Goal: Entertainment & Leisure: Consume media (video, audio)

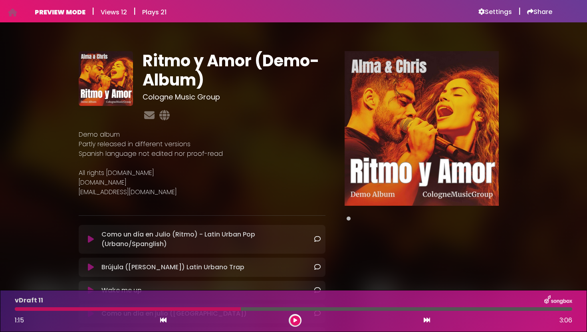
click at [92, 242] on icon at bounding box center [91, 239] width 6 height 8
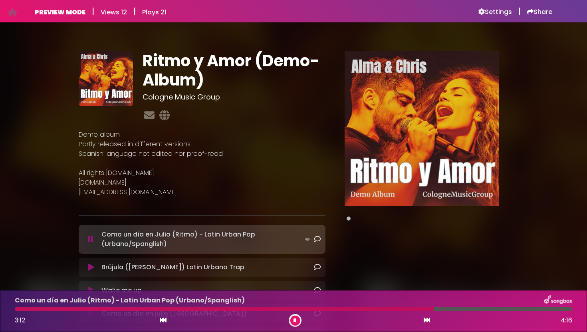
click at [297, 323] on button at bounding box center [295, 321] width 10 height 10
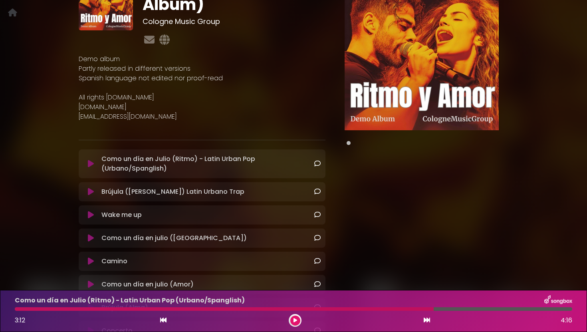
scroll to position [77, 0]
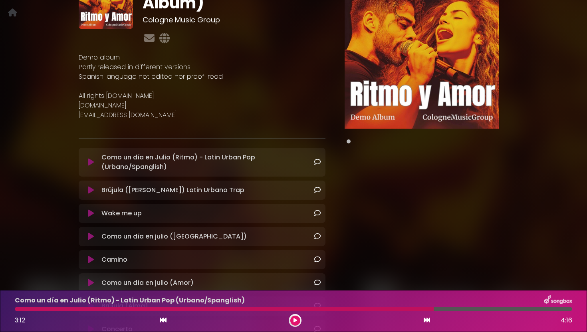
click at [90, 216] on icon at bounding box center [91, 213] width 6 height 8
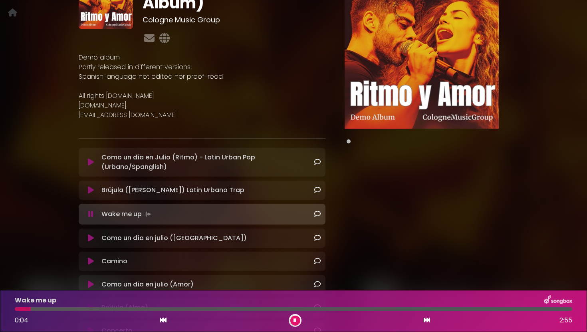
click at [93, 216] on icon at bounding box center [90, 214] width 5 height 8
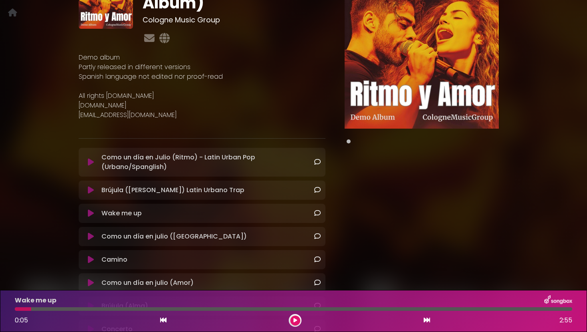
click at [91, 239] on icon at bounding box center [91, 237] width 6 height 8
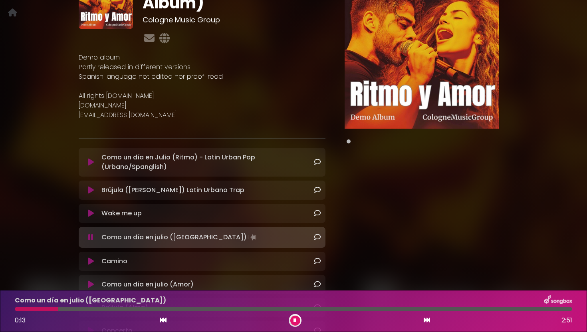
click at [296, 322] on icon at bounding box center [295, 320] width 3 height 5
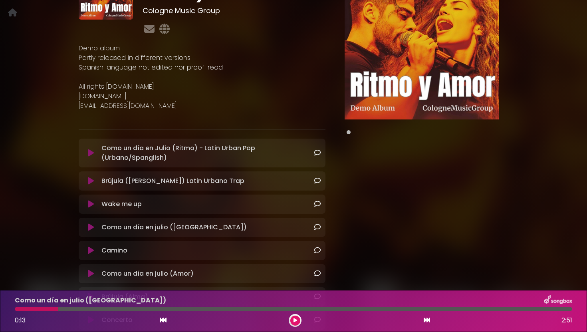
scroll to position [0, 0]
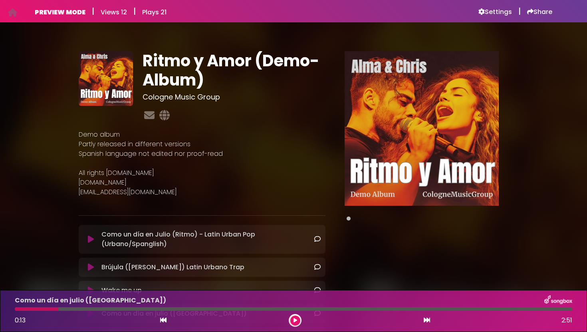
click at [125, 13] on h6 "Views 12" at bounding box center [114, 12] width 26 height 8
click at [487, 12] on h6 "Settings" at bounding box center [496, 12] width 34 height 8
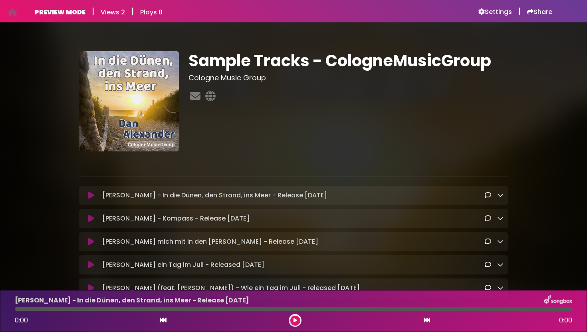
scroll to position [59, 0]
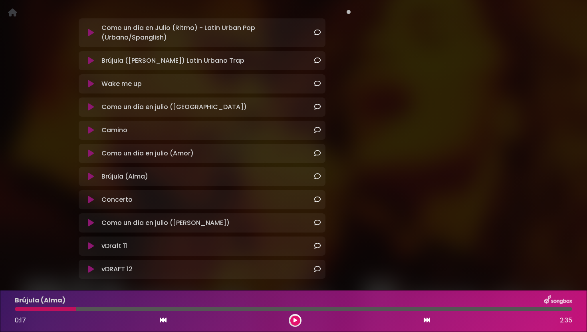
scroll to position [246, 0]
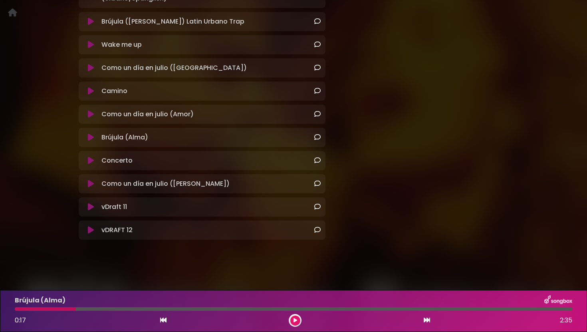
click at [90, 206] on icon at bounding box center [91, 207] width 6 height 8
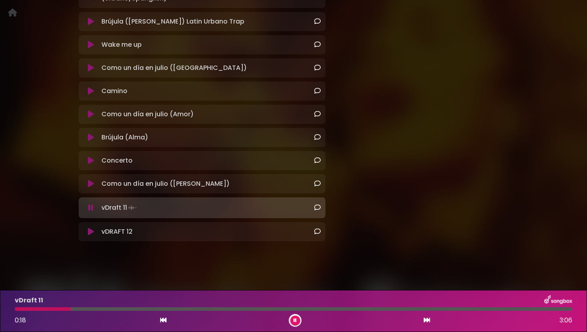
click at [91, 228] on icon at bounding box center [91, 232] width 6 height 8
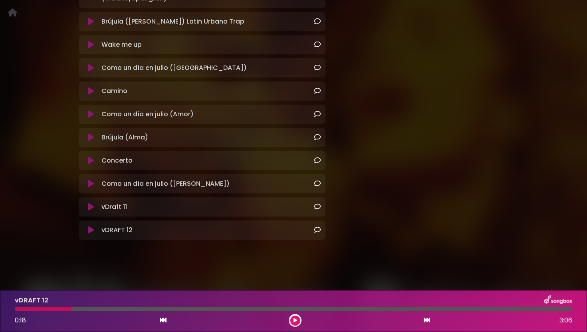
click at [93, 229] on icon at bounding box center [91, 230] width 6 height 8
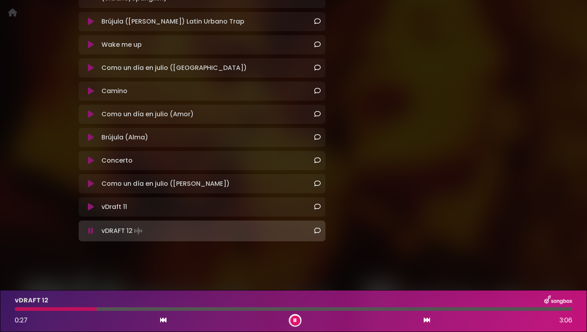
click at [91, 209] on icon at bounding box center [91, 207] width 6 height 8
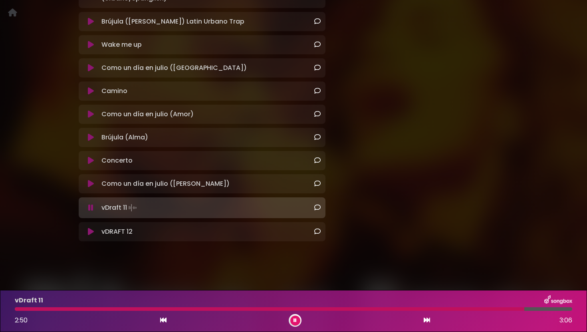
click at [240, 206] on div "vDraft 11 Loading Track..." at bounding box center [209, 207] width 222 height 11
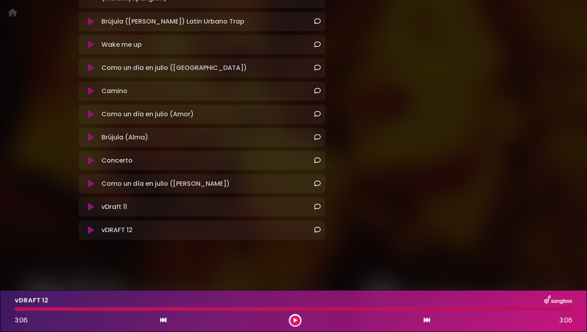
click at [89, 208] on icon at bounding box center [91, 207] width 6 height 8
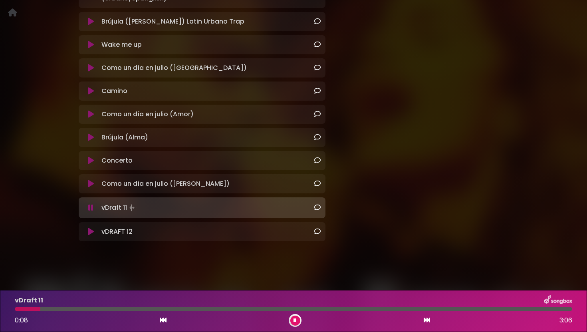
click at [91, 231] on icon at bounding box center [91, 232] width 6 height 8
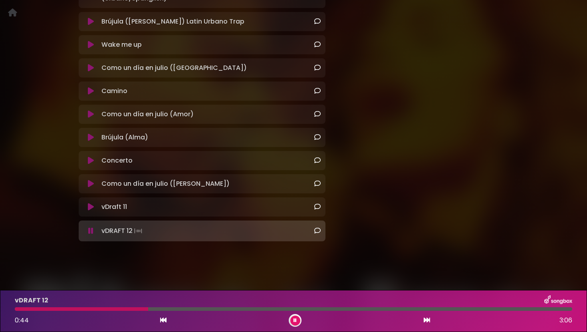
click at [319, 231] on icon at bounding box center [317, 230] width 6 height 6
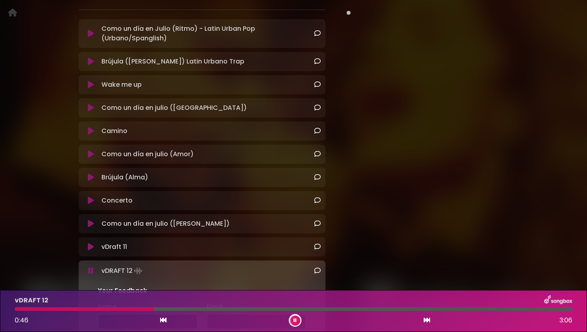
scroll to position [0, 0]
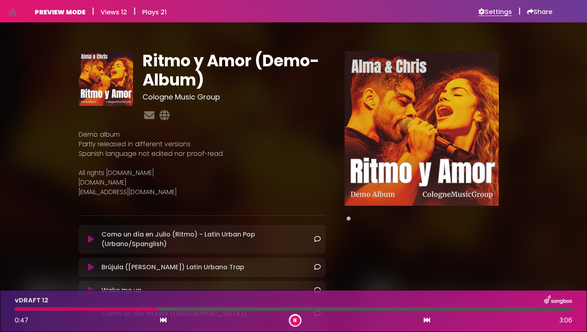
click at [495, 13] on h6 "Settings" at bounding box center [496, 12] width 34 height 8
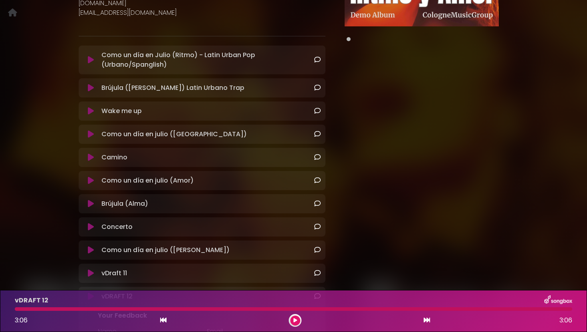
scroll to position [342, 0]
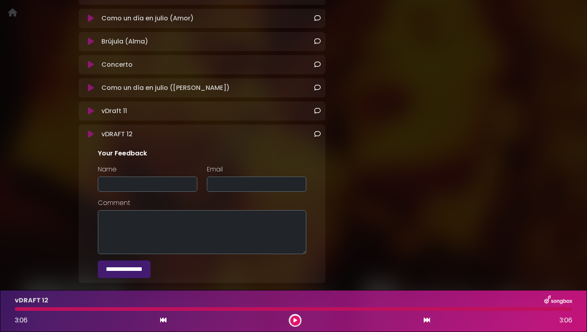
click at [123, 139] on div "vDRAFT 12 Loading Track... Name" at bounding box center [202, 204] width 247 height 158
click at [122, 136] on p "vDRAFT 12 Loading Track..." at bounding box center [116, 134] width 31 height 10
click at [89, 133] on icon at bounding box center [91, 134] width 6 height 8
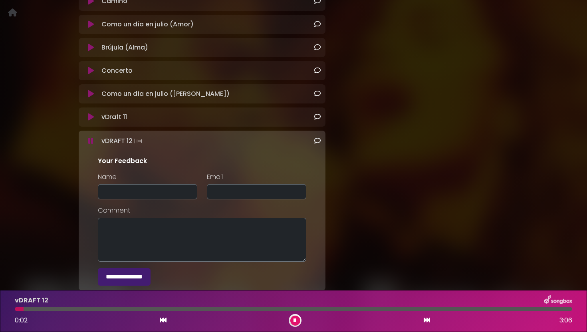
scroll to position [336, 0]
click at [296, 322] on icon at bounding box center [295, 320] width 3 height 5
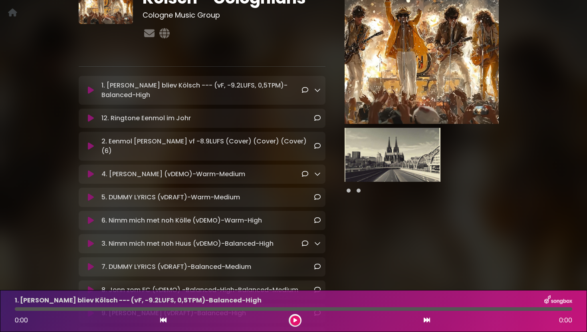
scroll to position [82, 0]
